Goal: Task Accomplishment & Management: Use online tool/utility

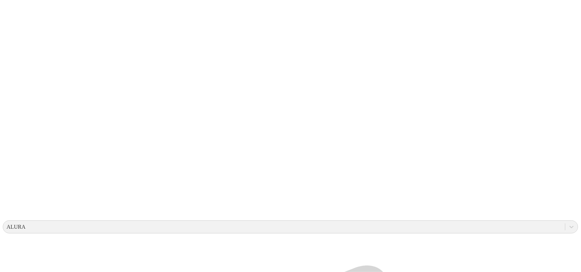
scroll to position [258, 0]
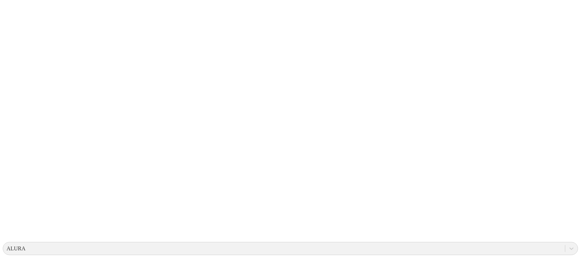
scroll to position [0, 0]
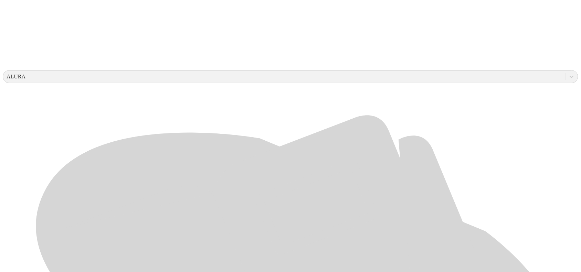
scroll to position [215, 0]
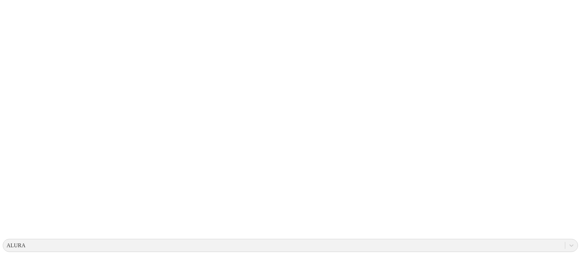
scroll to position [0, 0]
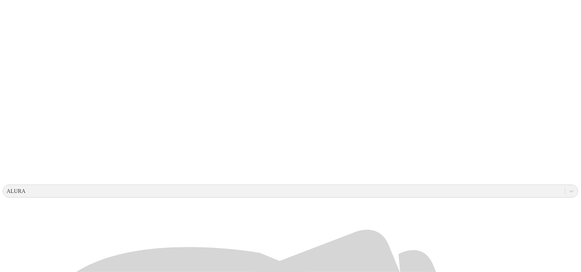
scroll to position [172, 0]
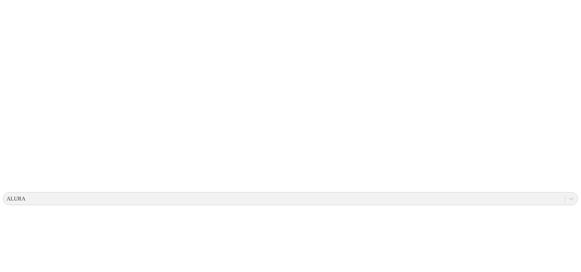
scroll to position [0, 0]
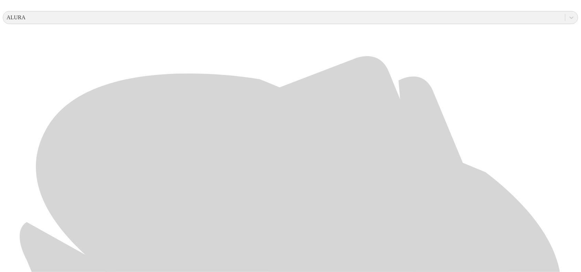
scroll to position [325, 0]
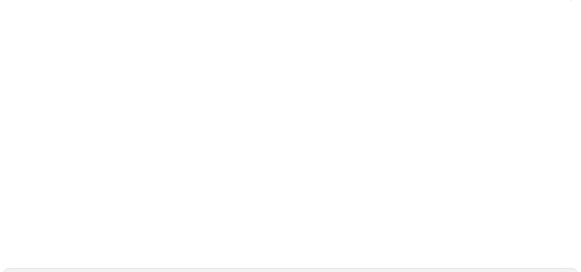
scroll to position [0, 0]
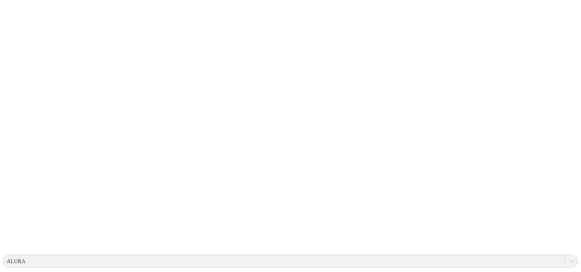
scroll to position [43, 0]
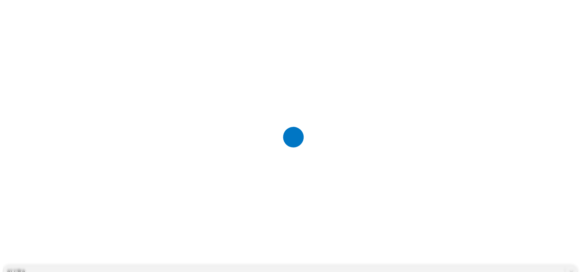
scroll to position [0, 0]
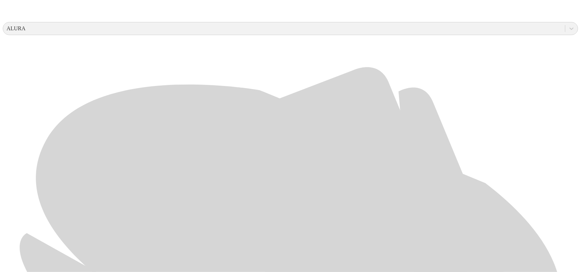
scroll to position [258, 0]
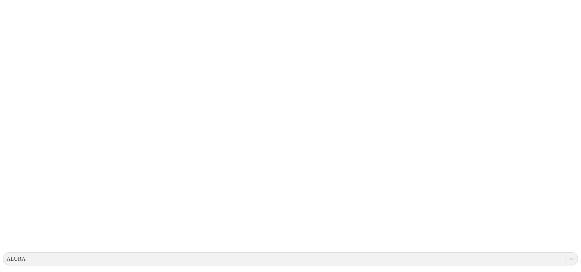
scroll to position [0, 0]
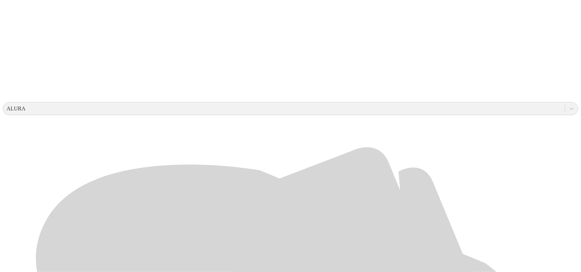
scroll to position [215, 0]
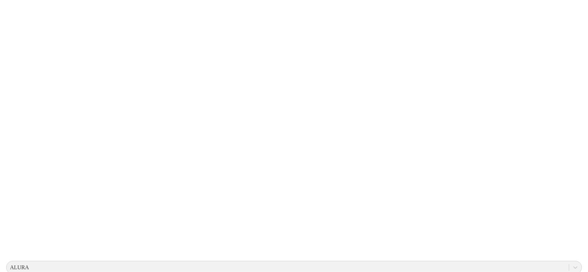
scroll to position [0, 0]
